Goal: Task Accomplishment & Management: Manage account settings

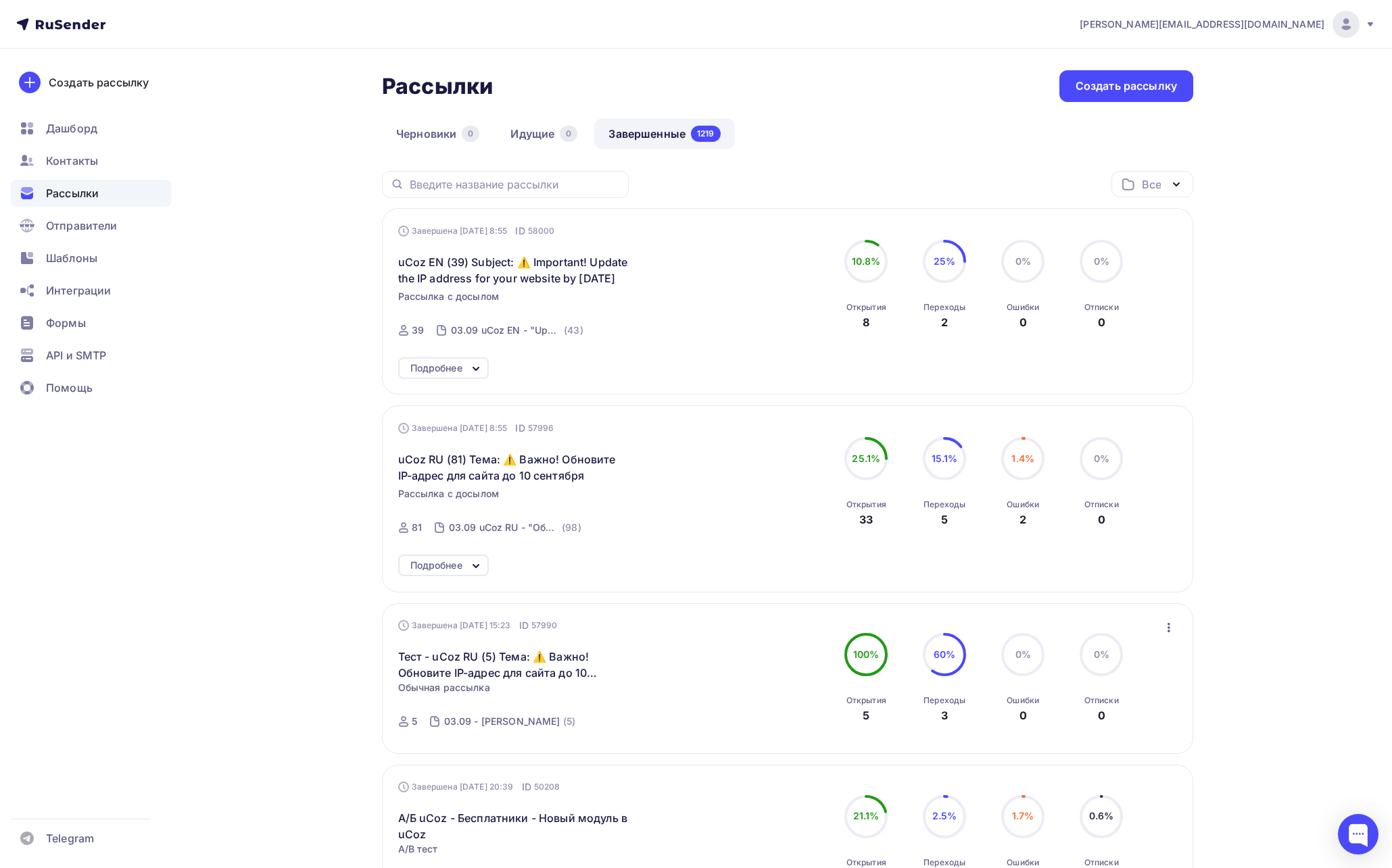
click at [1307, 26] on span "[PERSON_NAME][EMAIL_ADDRESS][DOMAIN_NAME]" at bounding box center [1201, 24] width 245 height 13
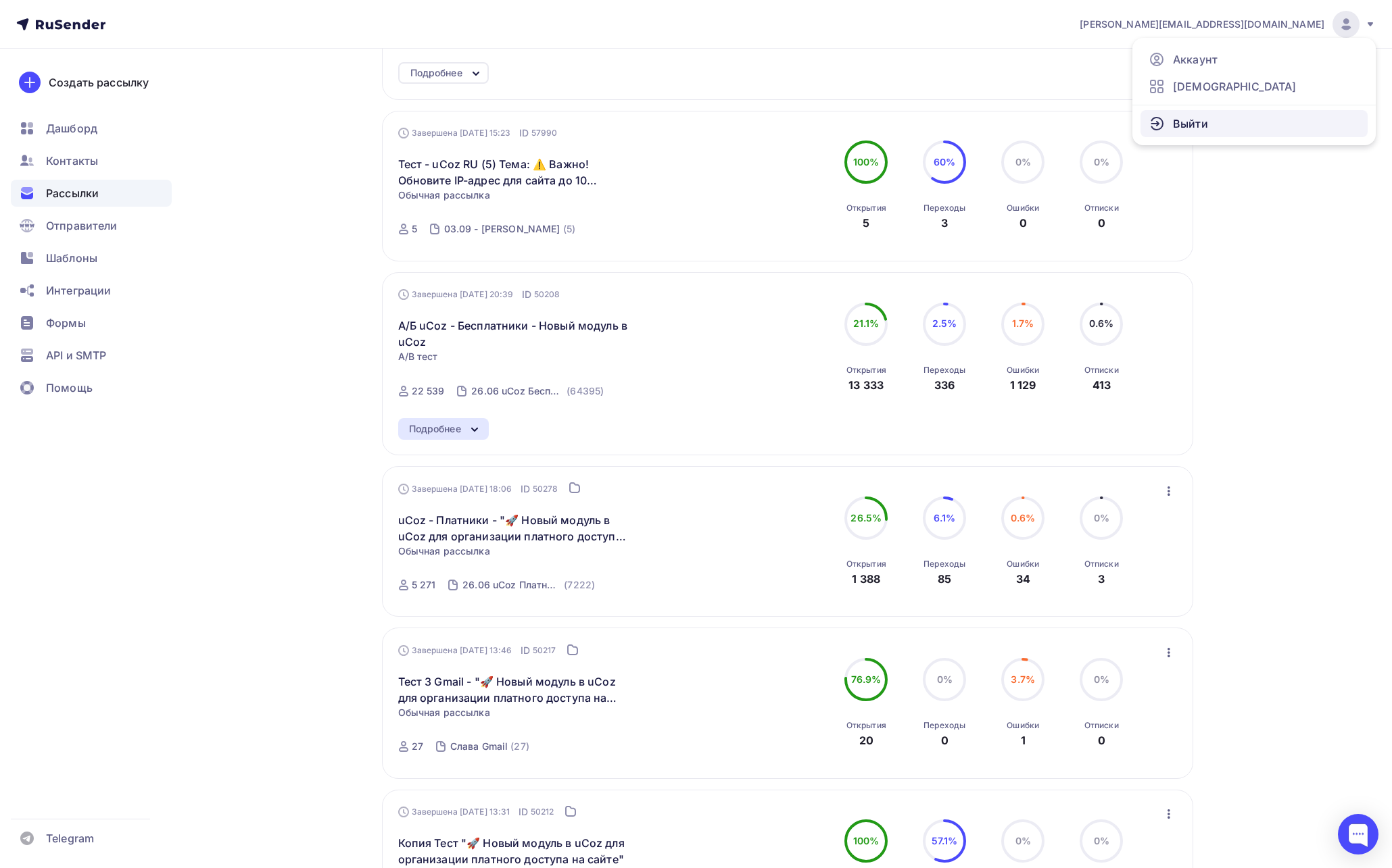
click at [1190, 125] on span "Выйти" at bounding box center [1190, 124] width 35 height 17
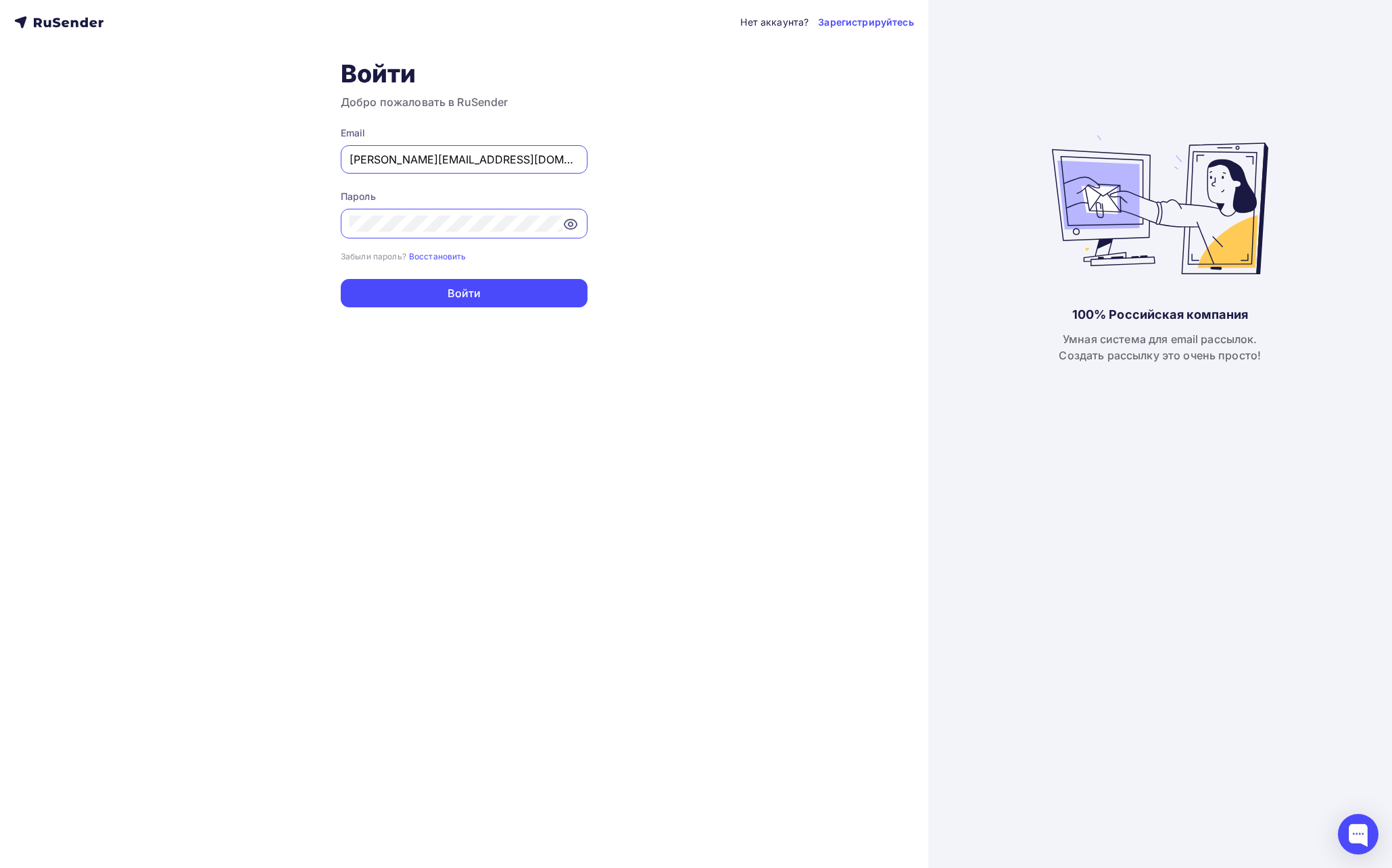
click at [434, 162] on input "irina@ucoz.net" at bounding box center [464, 159] width 229 height 17
paste input "m.parfenova@rusconcert"
type input "[PERSON_NAME][EMAIL_ADDRESS][DOMAIN_NAME]"
drag, startPoint x: 243, startPoint y: 242, endPoint x: 398, endPoint y: 290, distance: 162.3
click at [246, 242] on div "Нет аккаунта? Зарегистрируйтесь Войти Добро пожаловать в RuSender Email m.parfe…" at bounding box center [464, 434] width 928 height 868
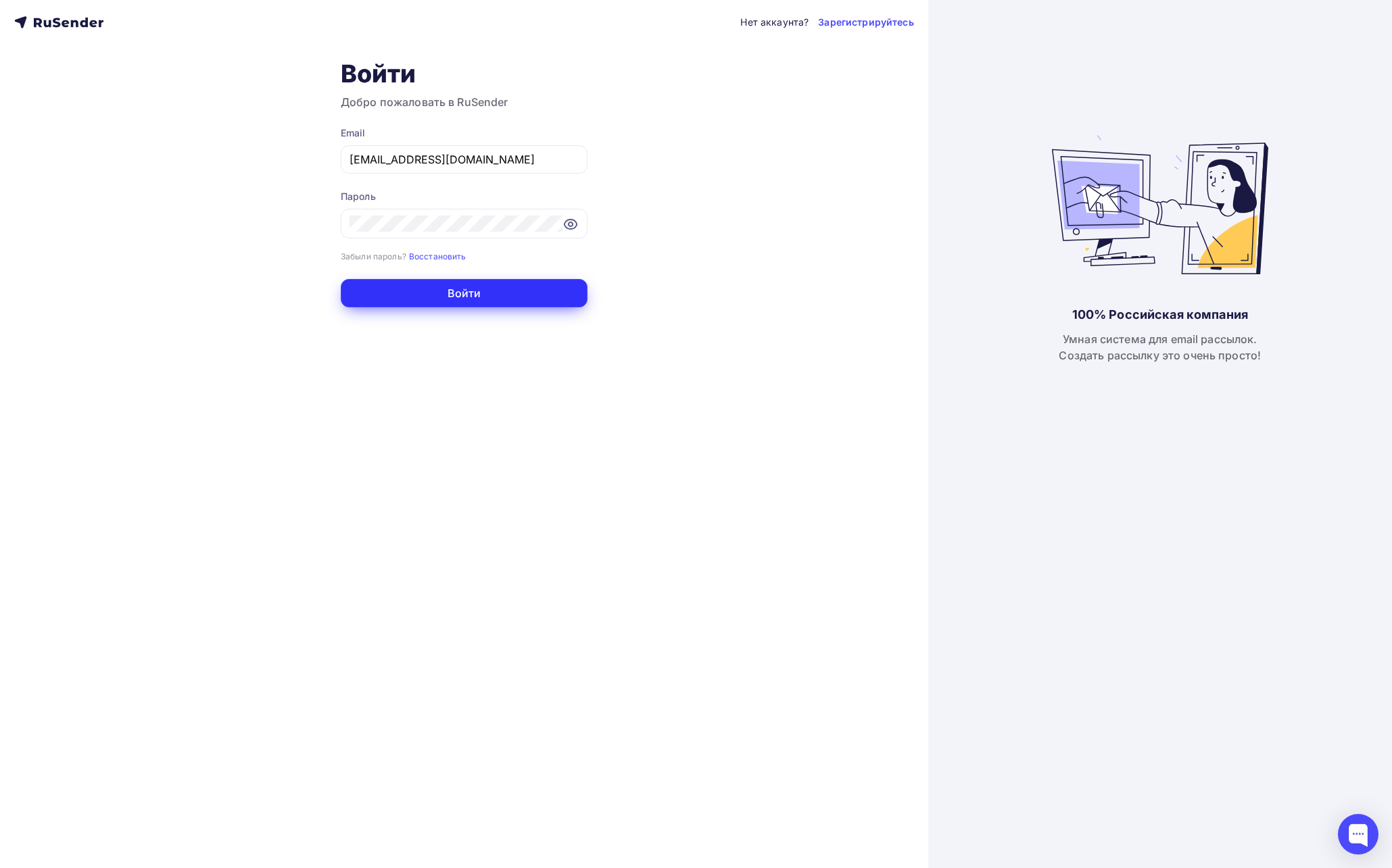
click at [407, 293] on button "Войти" at bounding box center [464, 294] width 246 height 28
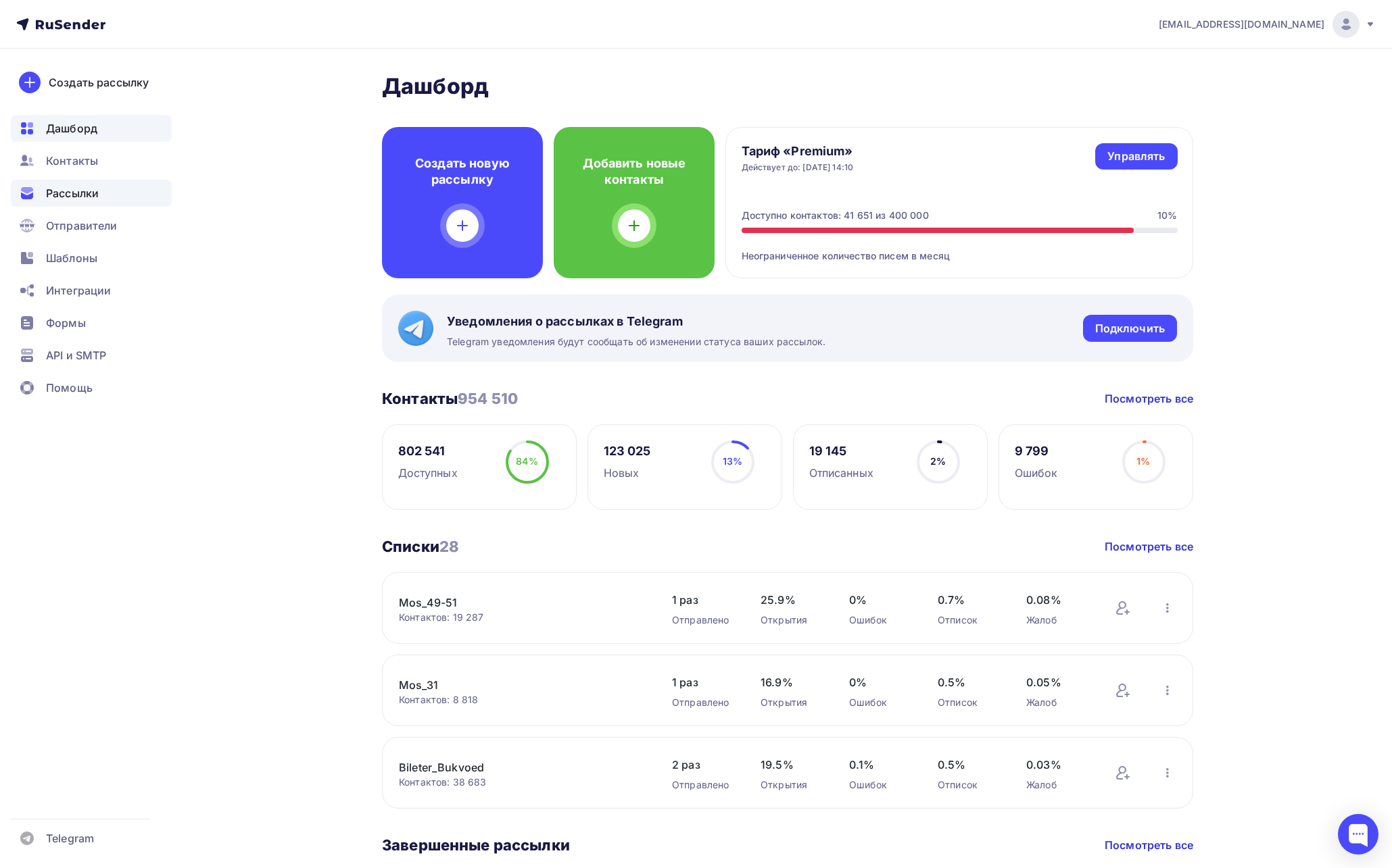
click at [81, 194] on span "Рассылки" at bounding box center [72, 193] width 53 height 17
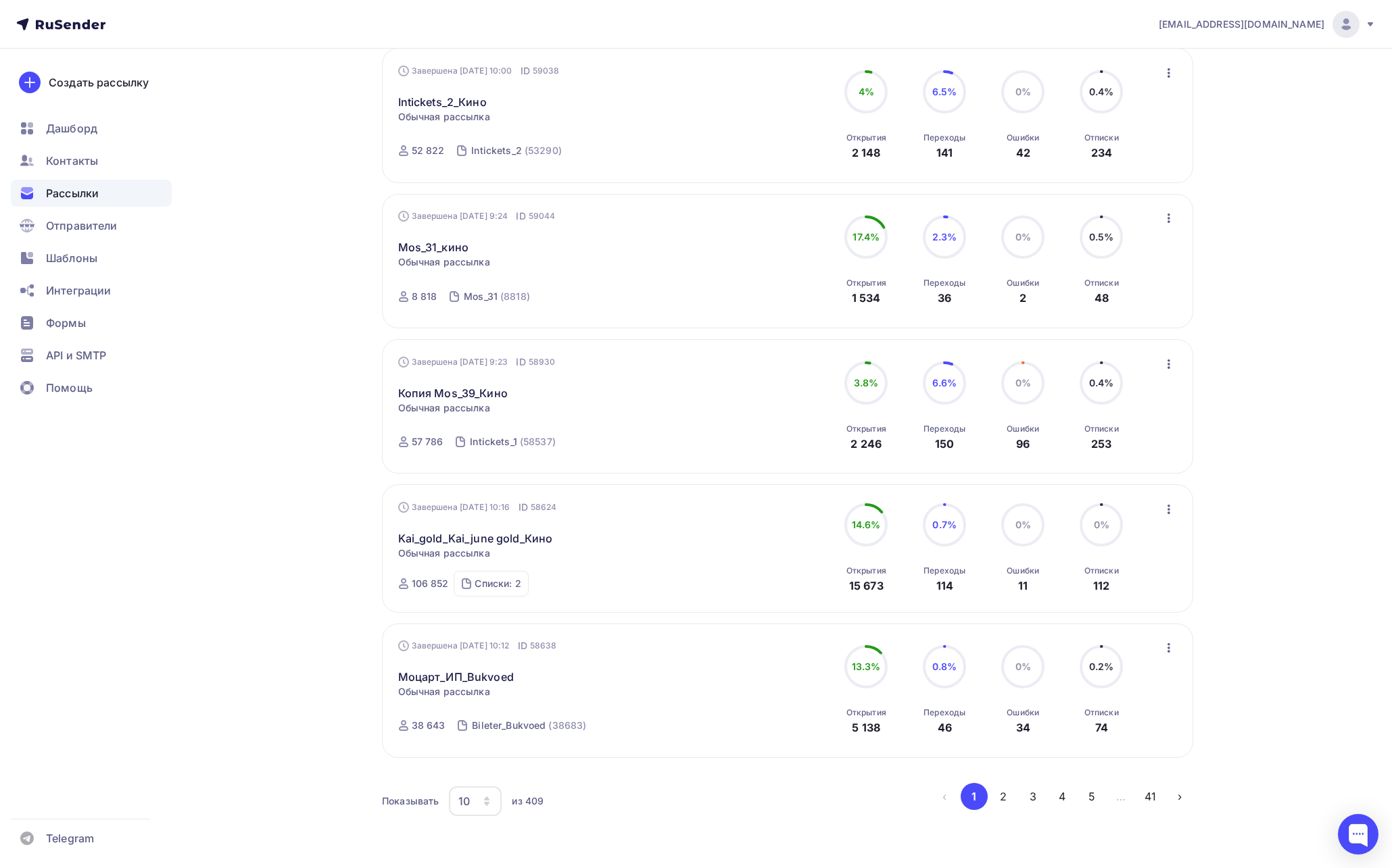
scroll to position [910, 0]
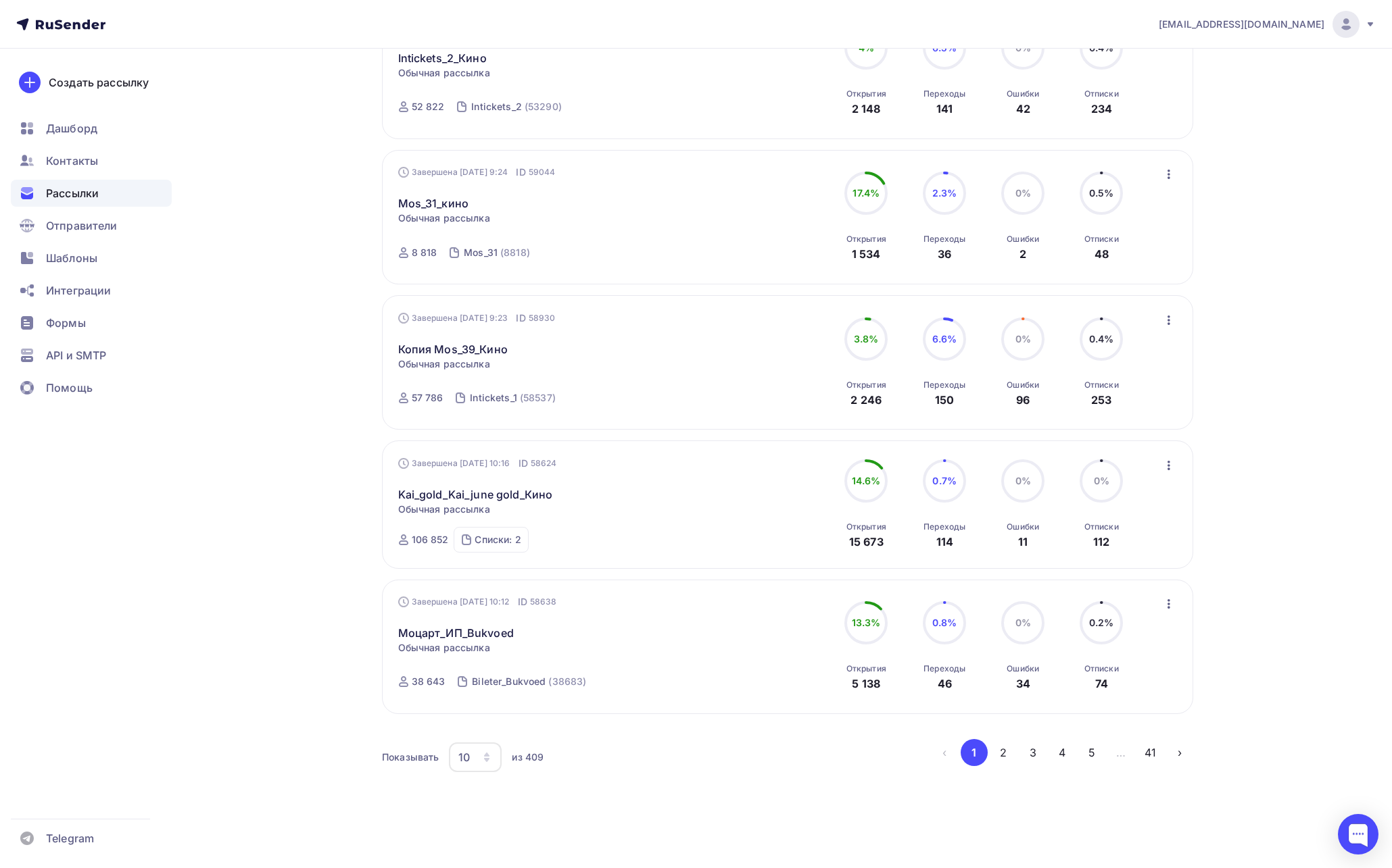
click at [461, 759] on div "10" at bounding box center [464, 757] width 12 height 17
click at [474, 711] on div "100" at bounding box center [529, 715] width 130 height 17
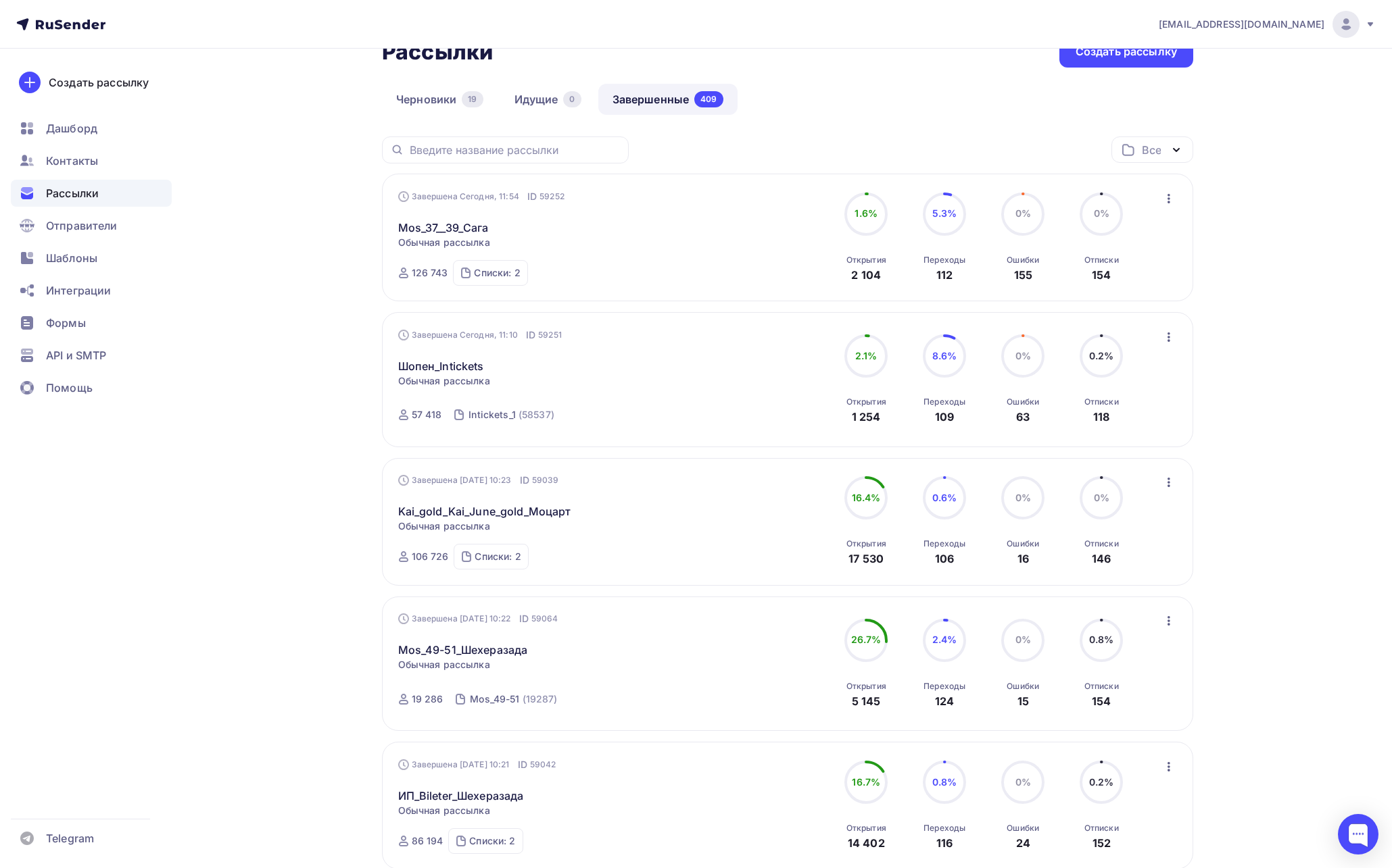
scroll to position [0, 0]
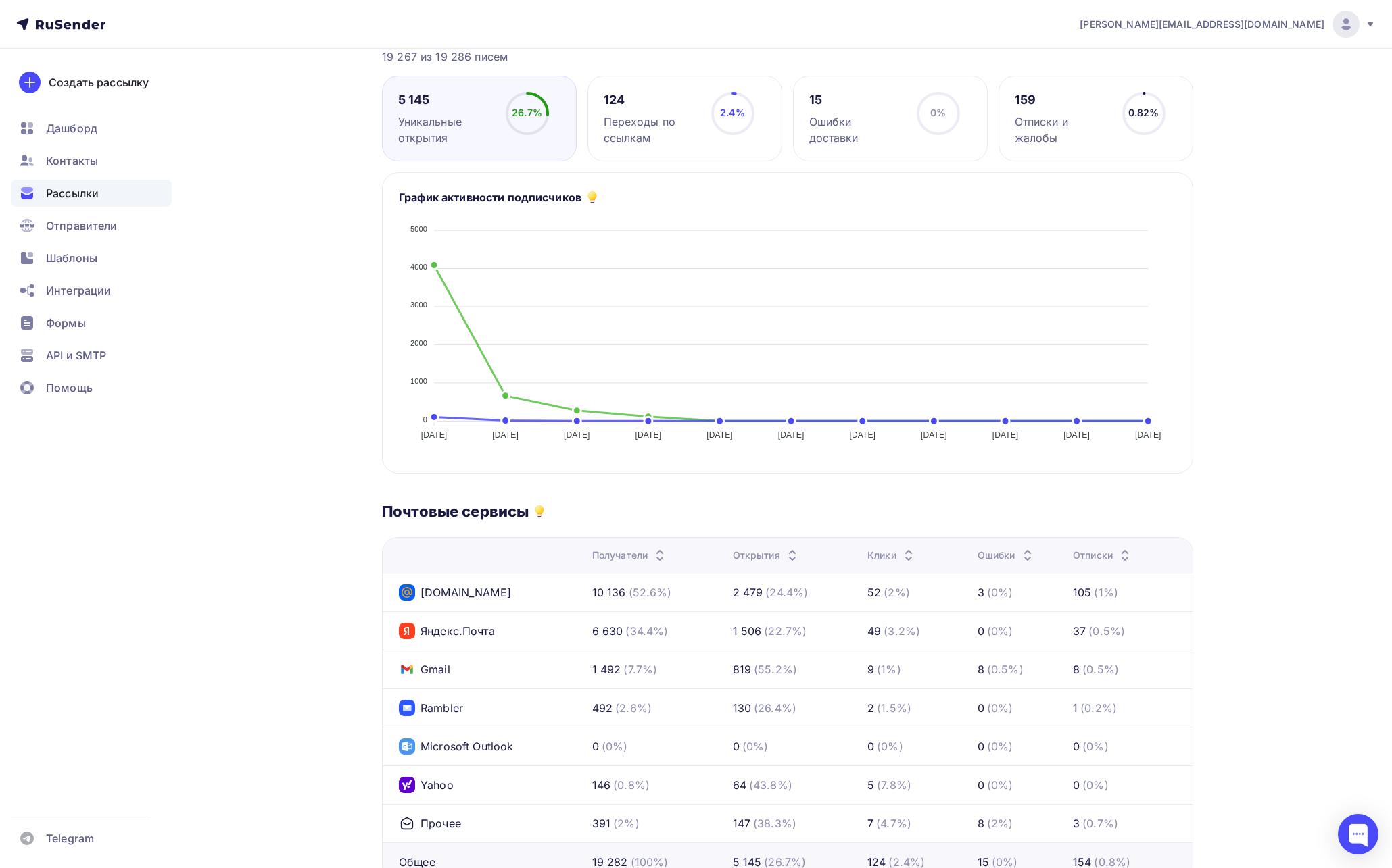
scroll to position [179, 0]
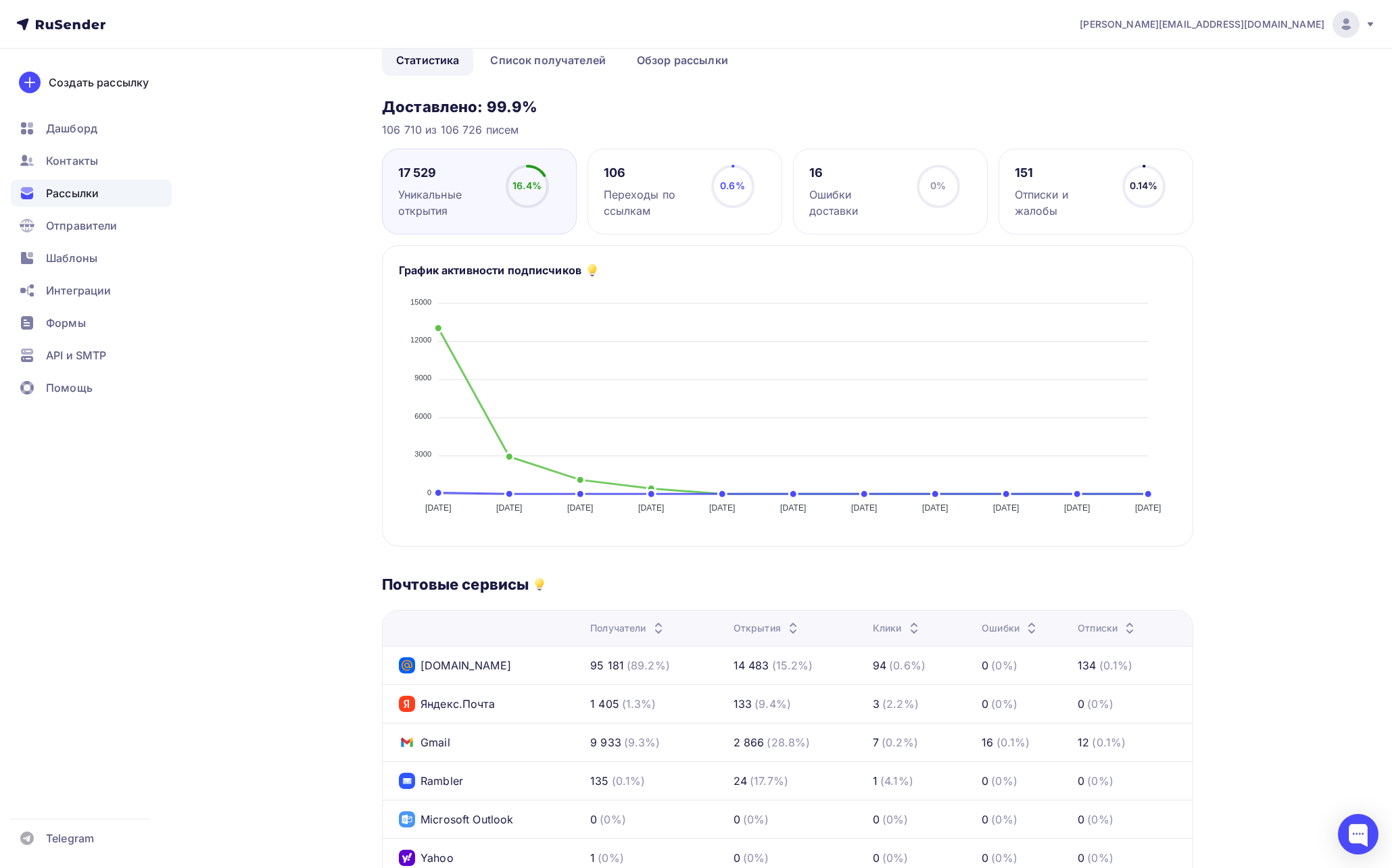
scroll to position [110, 0]
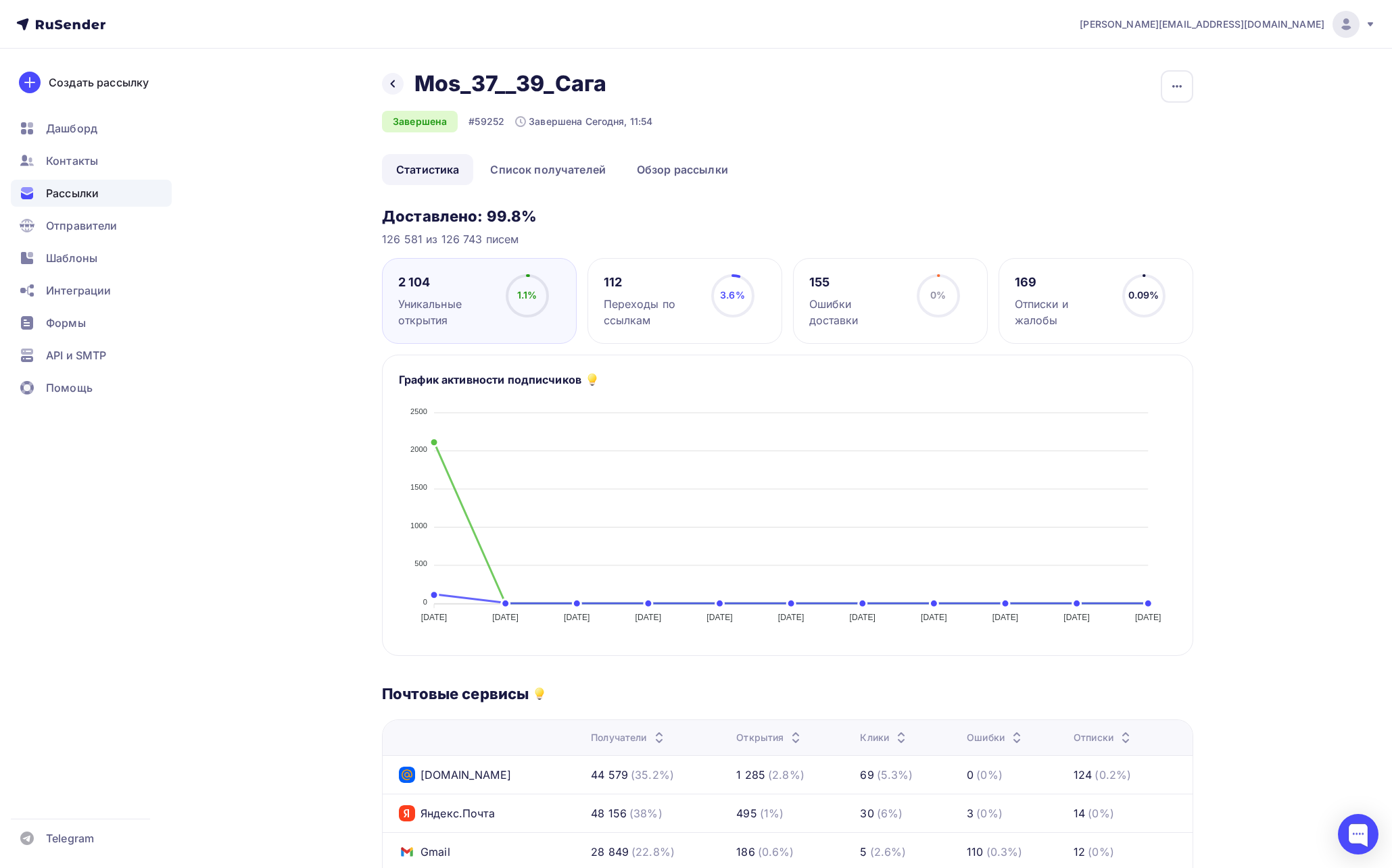
scroll to position [229, 0]
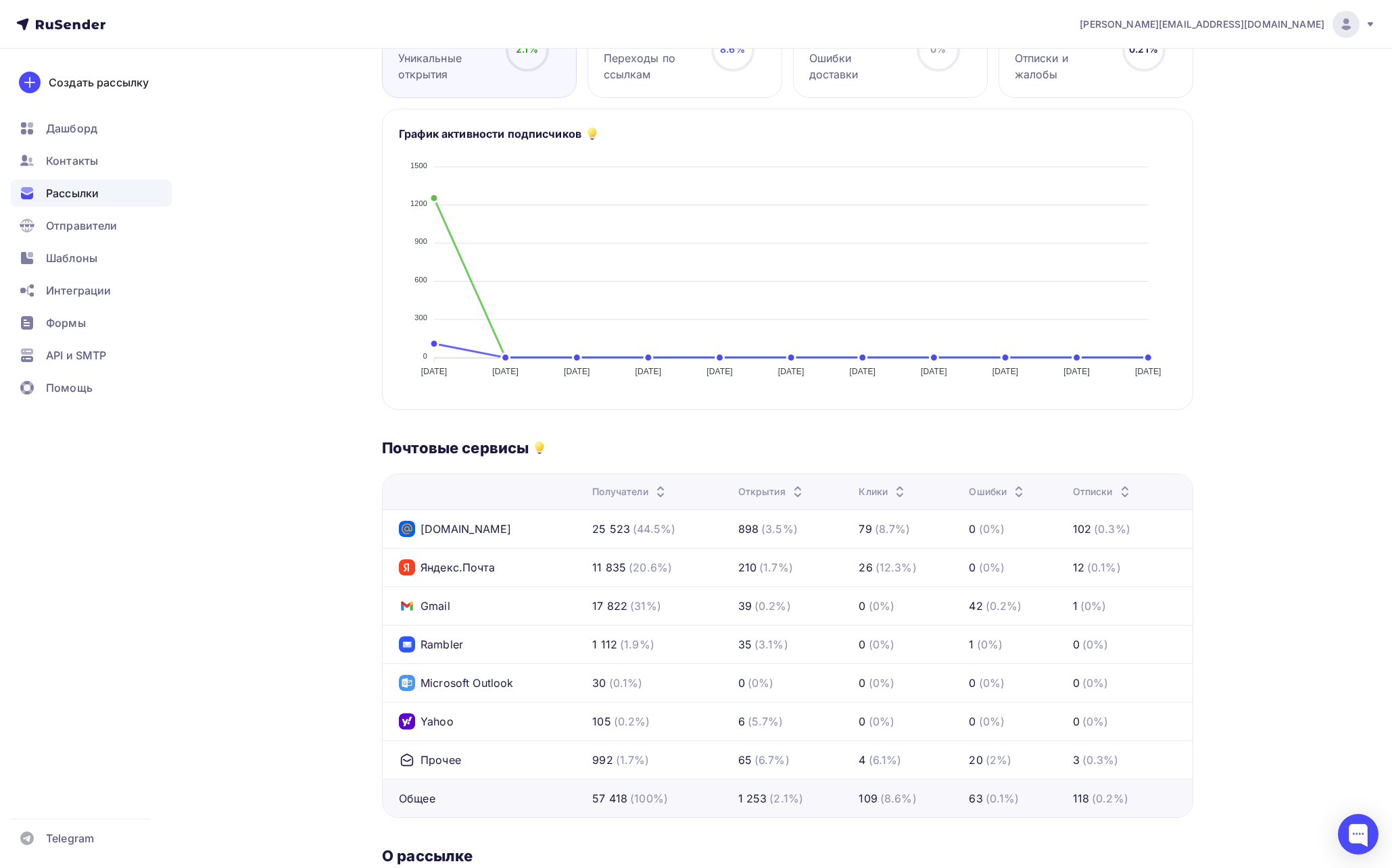
scroll to position [249, 0]
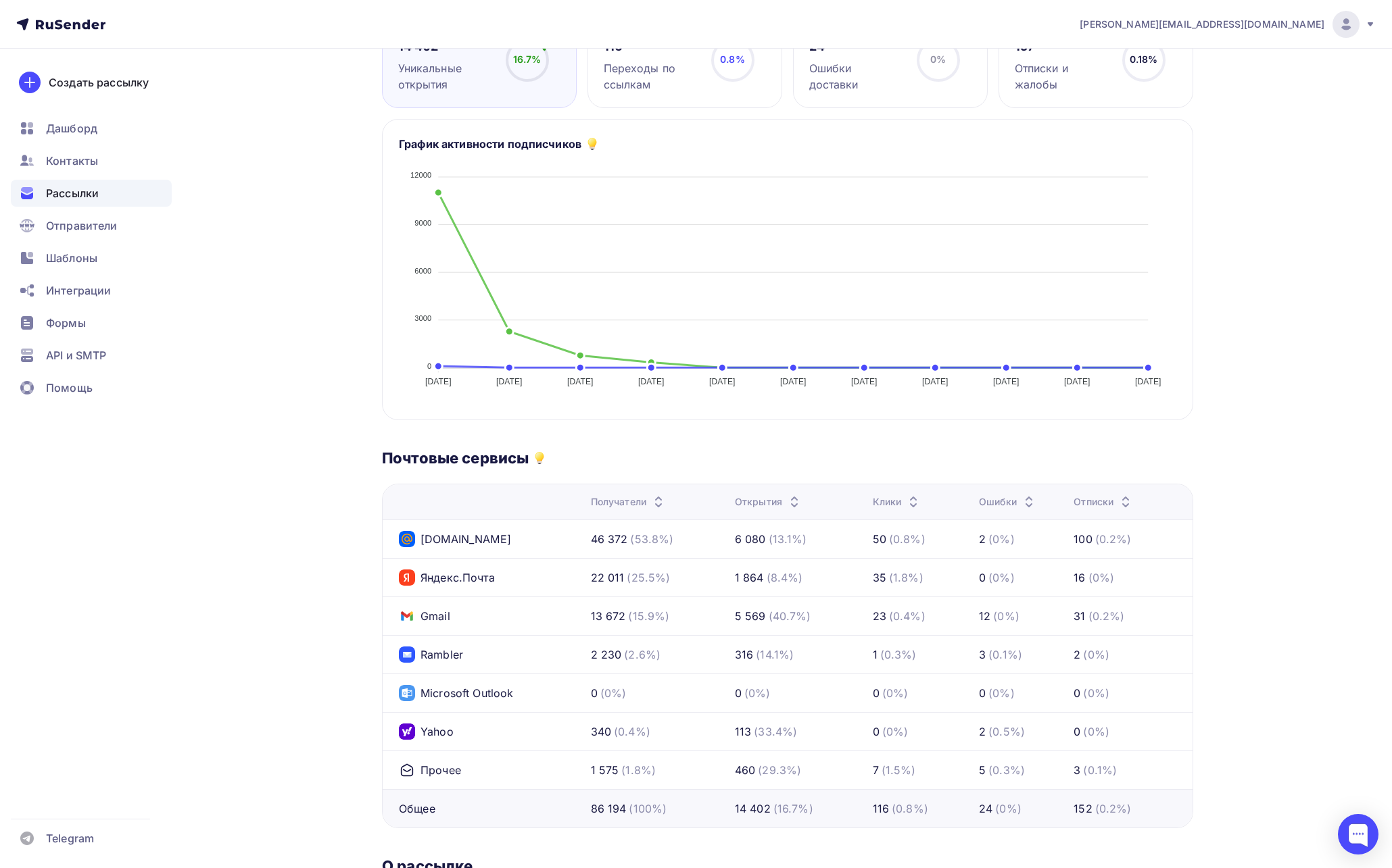
scroll to position [251, 0]
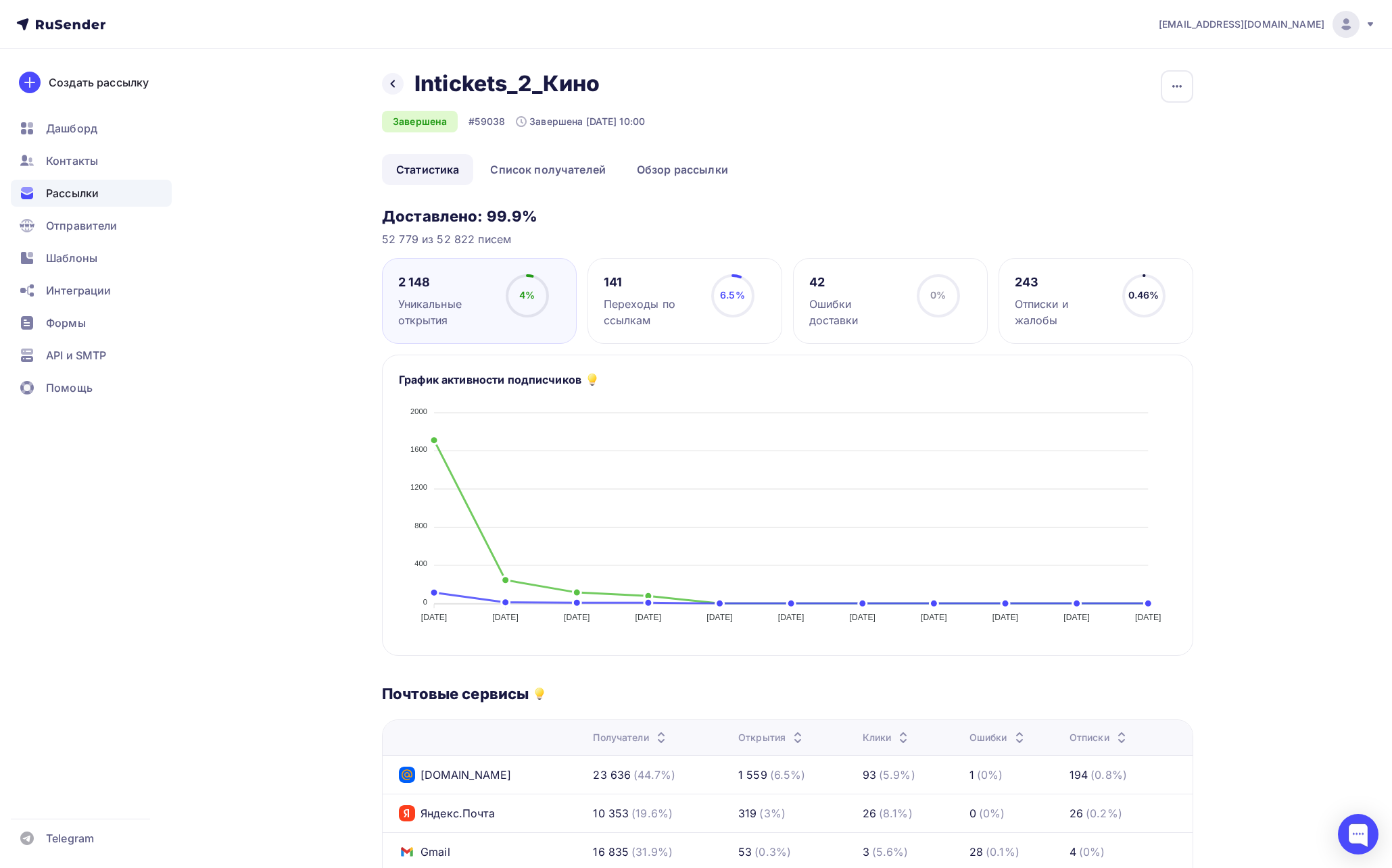
click at [839, 96] on div "Назад Intickets_2_Кино Intickets_2_Кино Завершена #59038 Завершена 12.09.2025, …" at bounding box center [787, 112] width 811 height 83
click at [968, 51] on div "Назад Intickets_2_Кино Intickets_2_Кино Завершена #59038 Завершена 12.09.2025, …" at bounding box center [695, 672] width 1108 height 1247
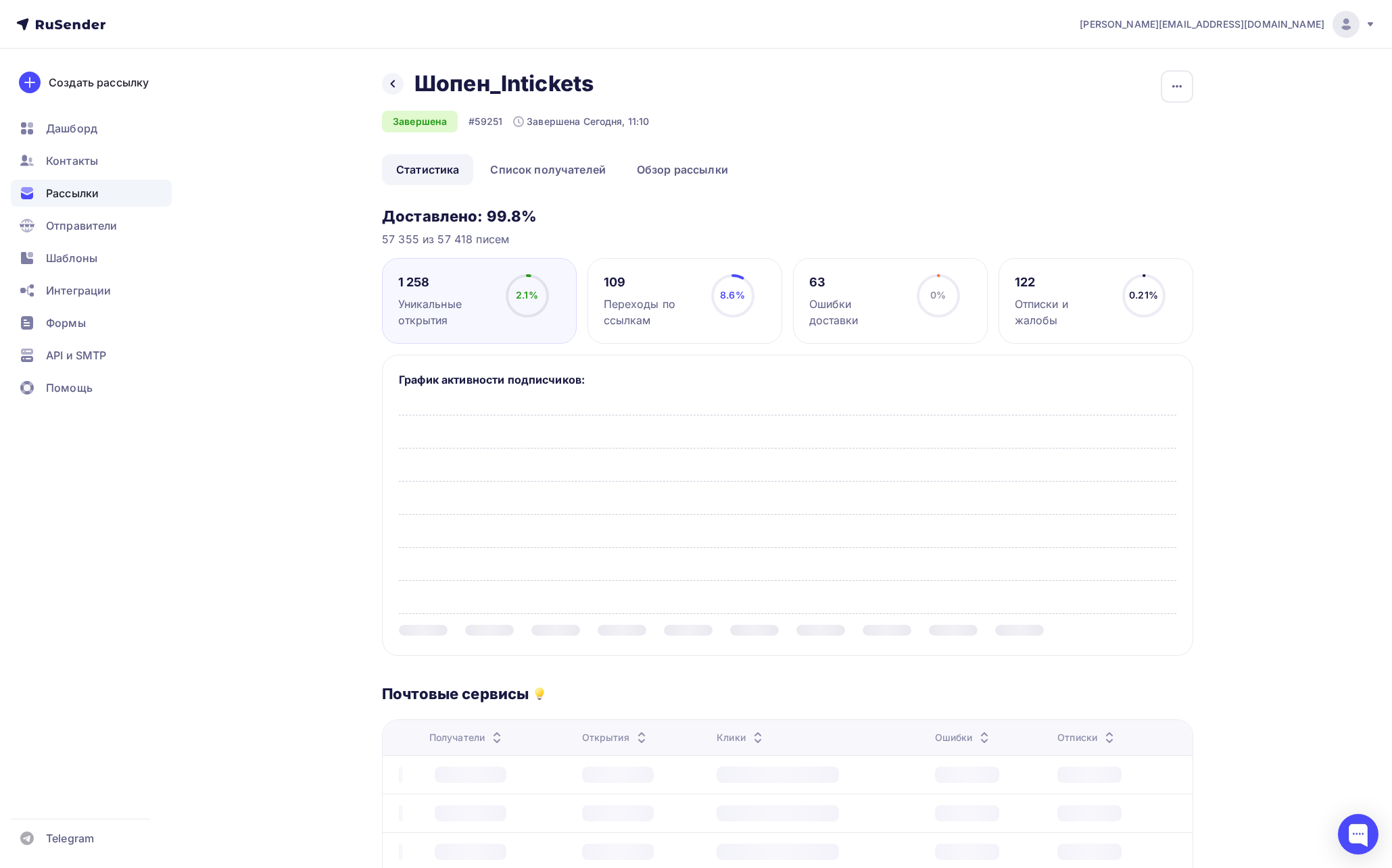
click at [1054, 83] on div "Назад Шопен_Intickets Шопен_Intickets Завершена #59251 Завершена Сегодня, 11:10…" at bounding box center [787, 112] width 811 height 83
